Goal: Navigation & Orientation: Find specific page/section

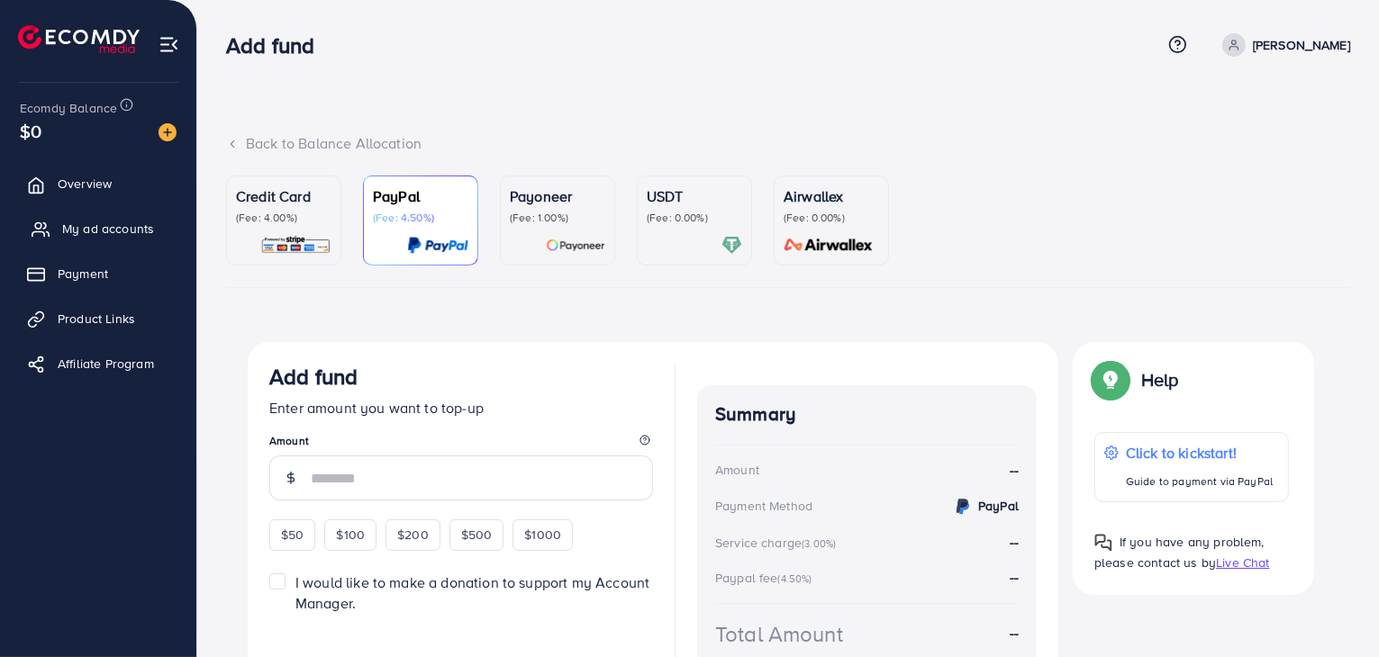
click at [90, 225] on span "My ad accounts" at bounding box center [108, 229] width 92 height 18
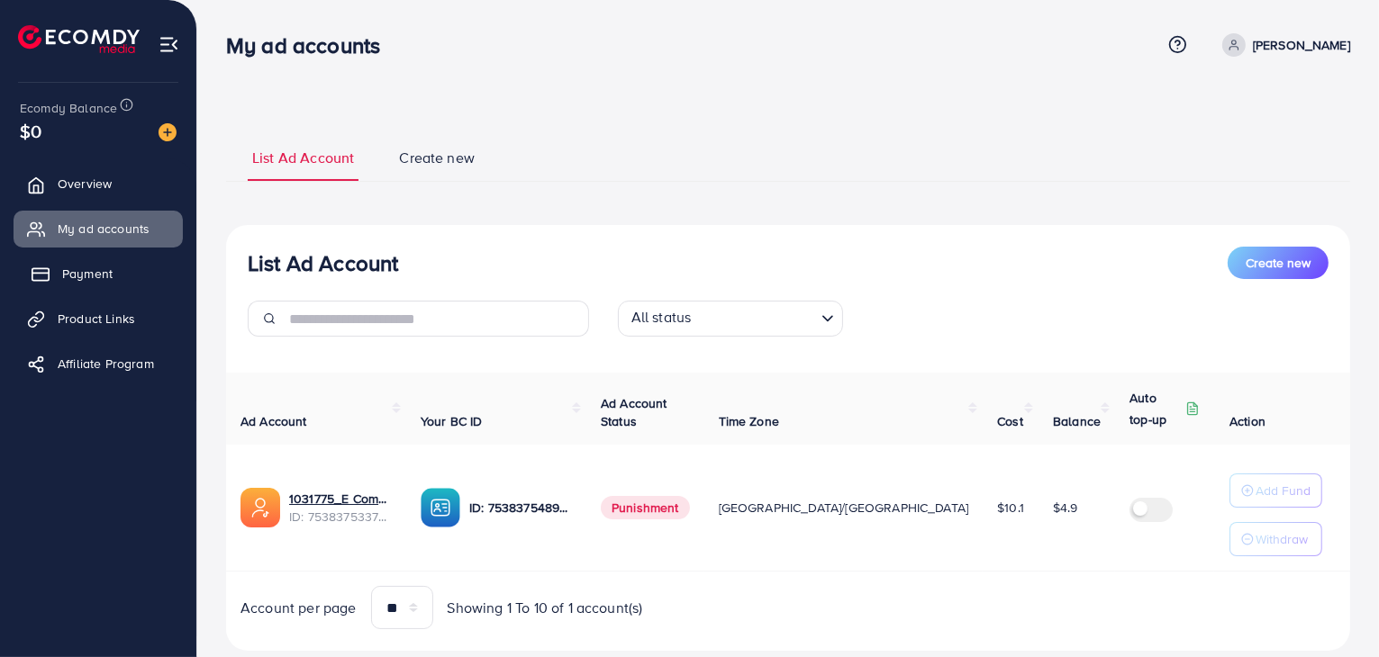
click at [75, 269] on span "Payment" at bounding box center [87, 274] width 50 height 18
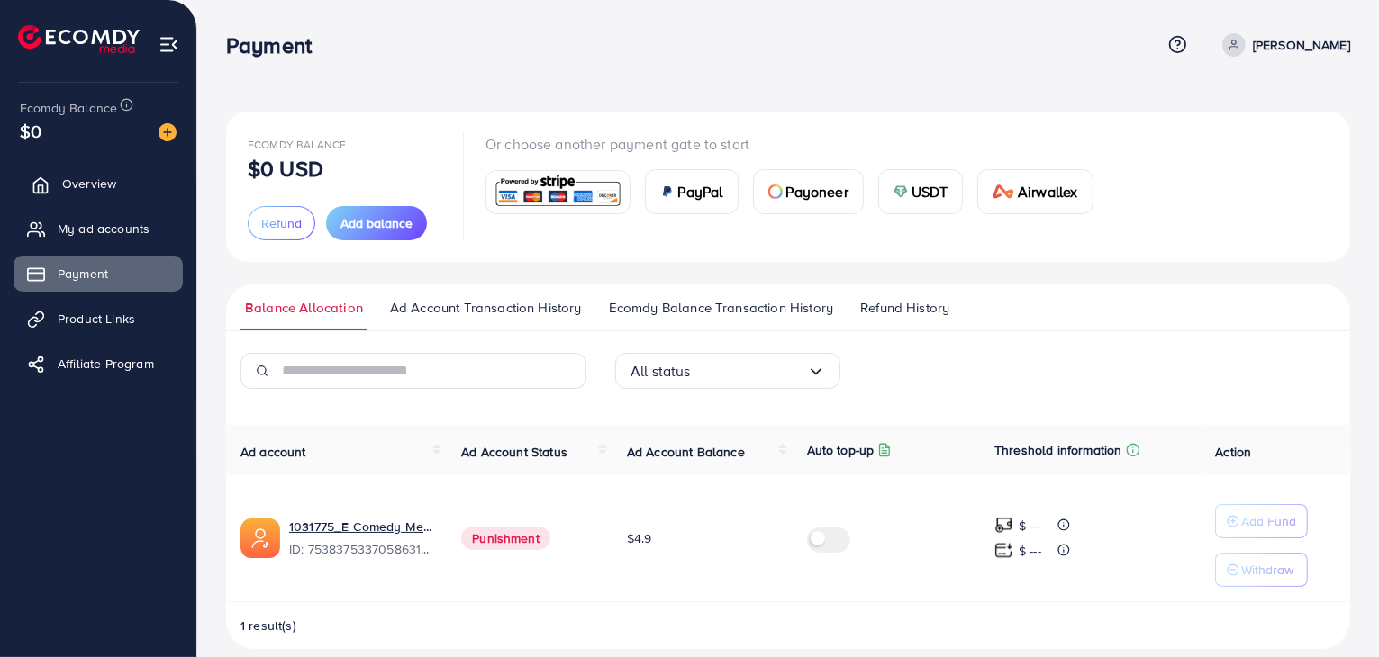
click at [89, 181] on span "Overview" at bounding box center [89, 184] width 54 height 18
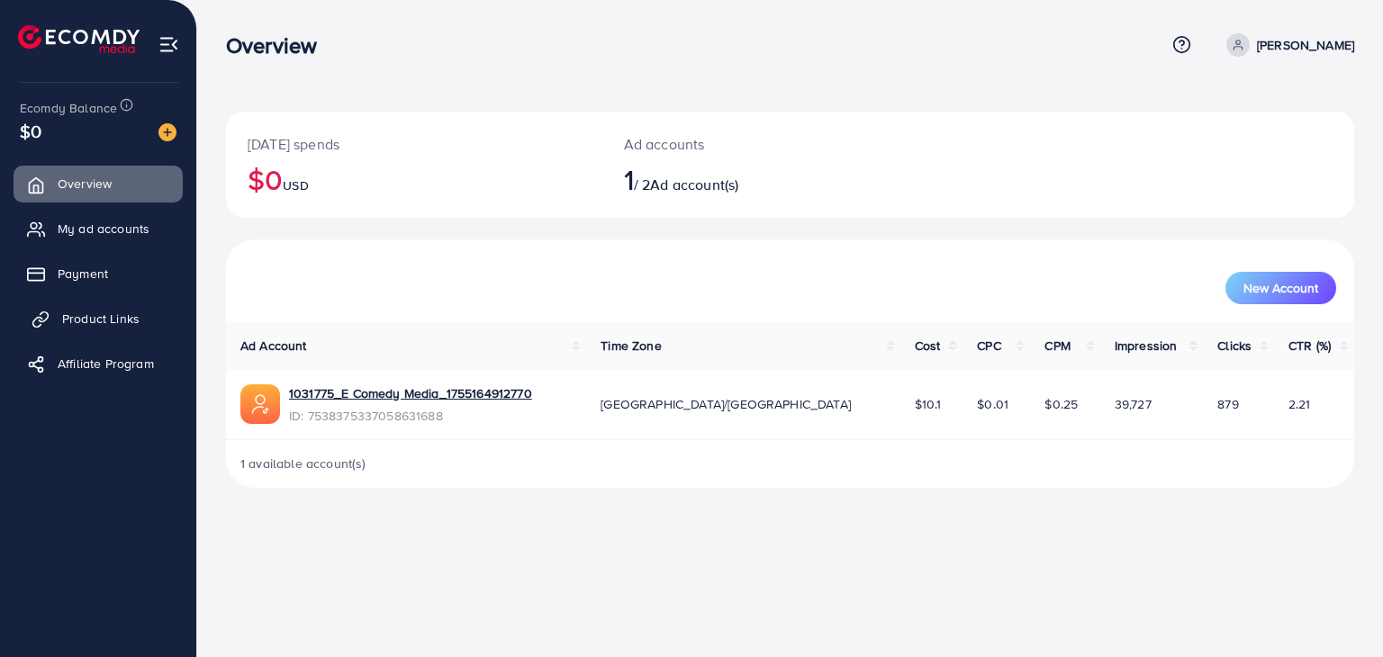
click at [86, 329] on link "Product Links" at bounding box center [98, 319] width 169 height 36
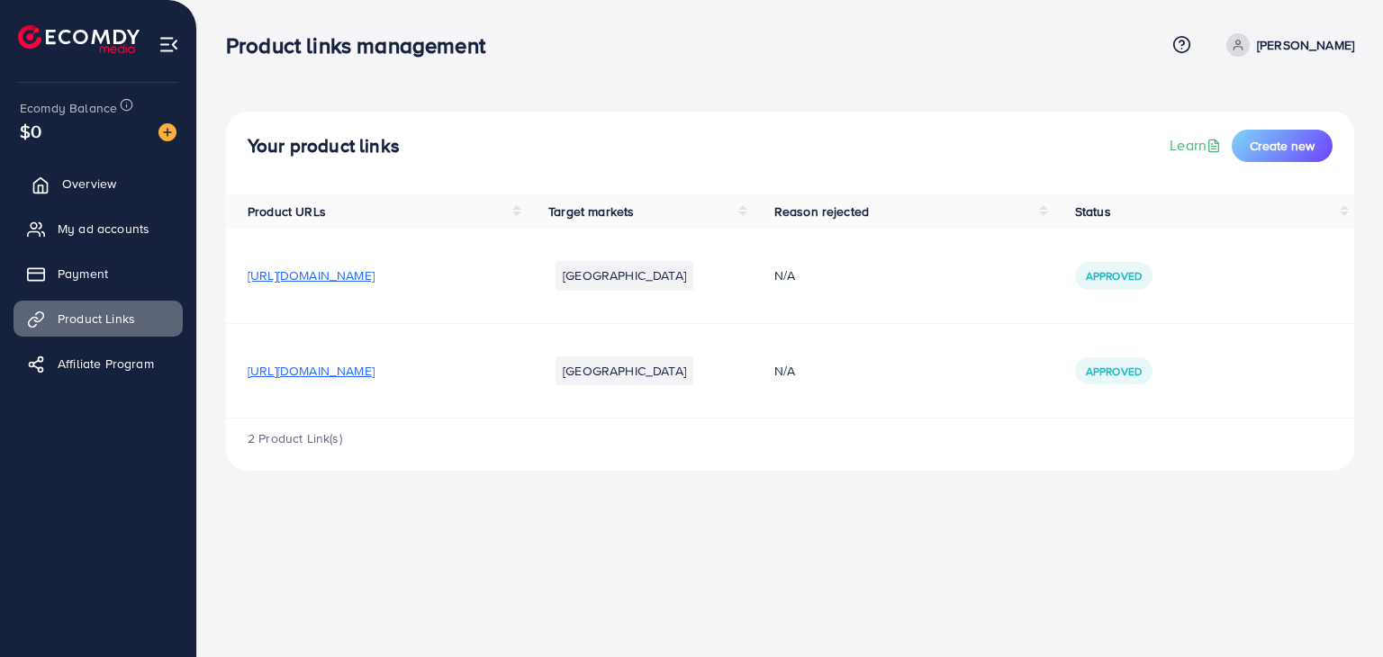
click at [98, 171] on link "Overview" at bounding box center [98, 184] width 169 height 36
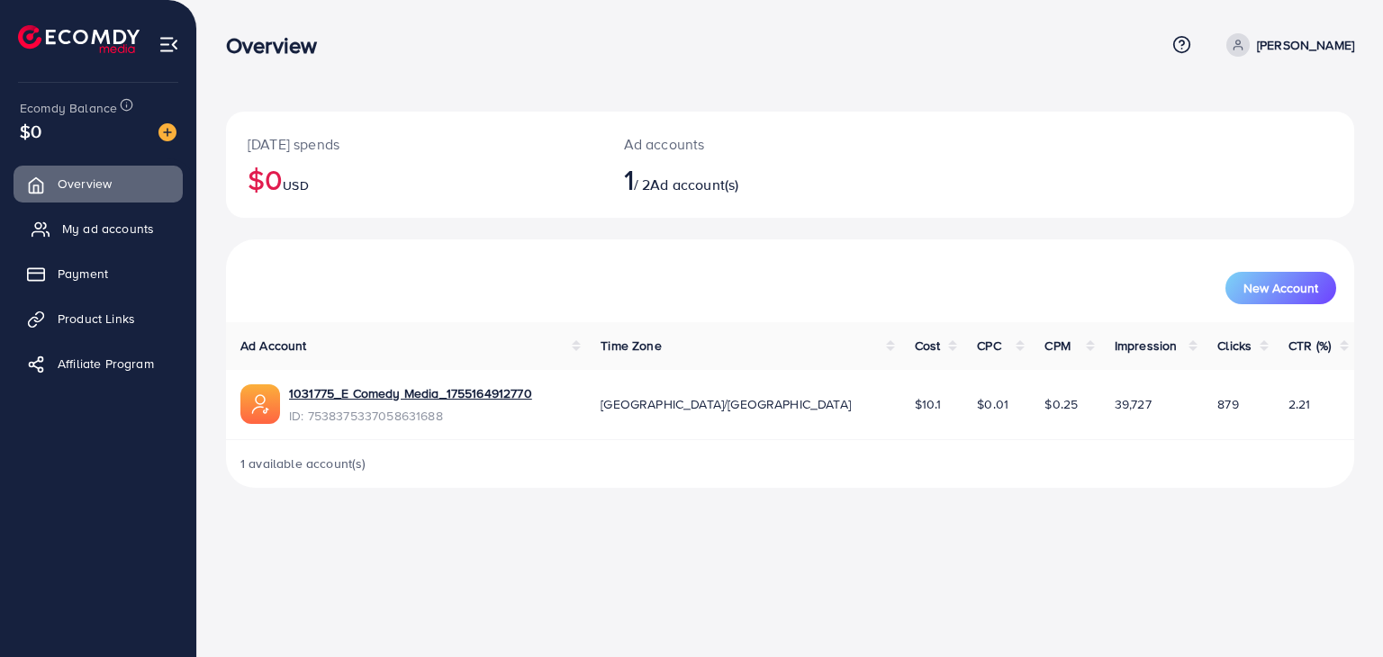
click at [104, 227] on span "My ad accounts" at bounding box center [108, 229] width 92 height 18
